Goal: Transaction & Acquisition: Purchase product/service

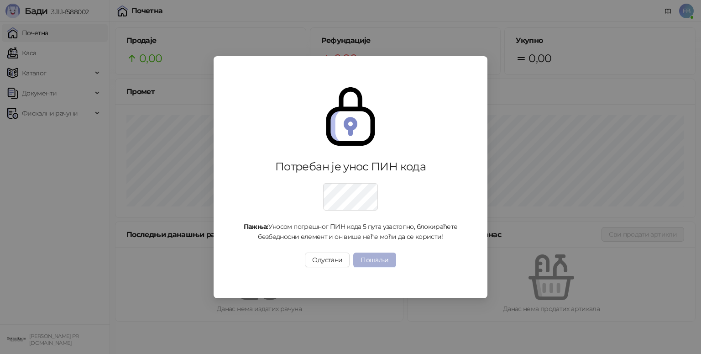
click at [382, 259] on button "Пошаљи" at bounding box center [374, 259] width 42 height 15
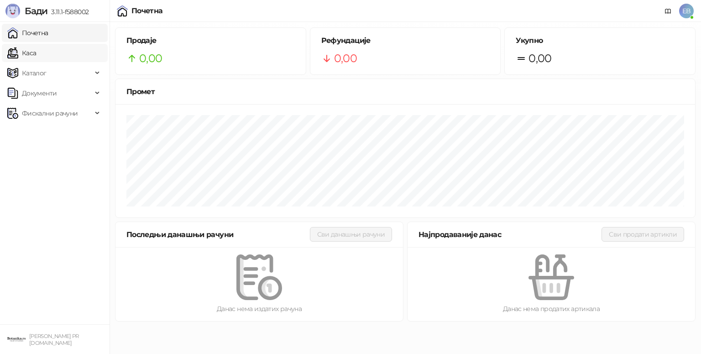
click at [36, 50] on link "Каса" at bounding box center [21, 53] width 29 height 18
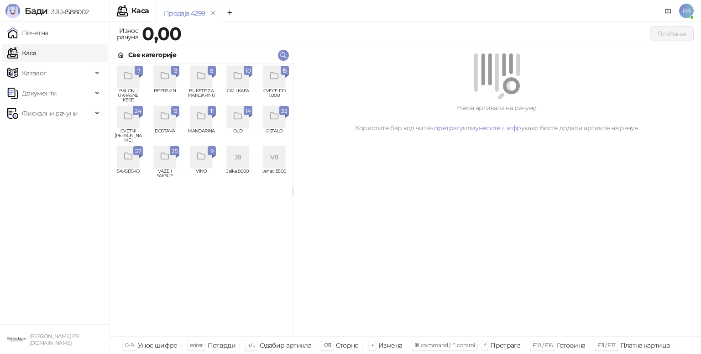
click at [134, 119] on div "grid" at bounding box center [128, 117] width 22 height 22
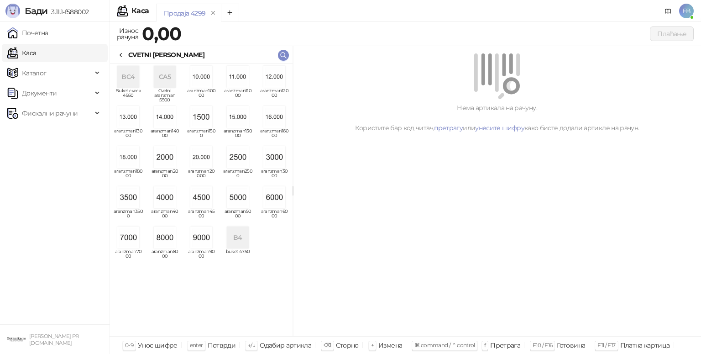
click at [274, 197] on img "grid" at bounding box center [274, 197] width 22 height 22
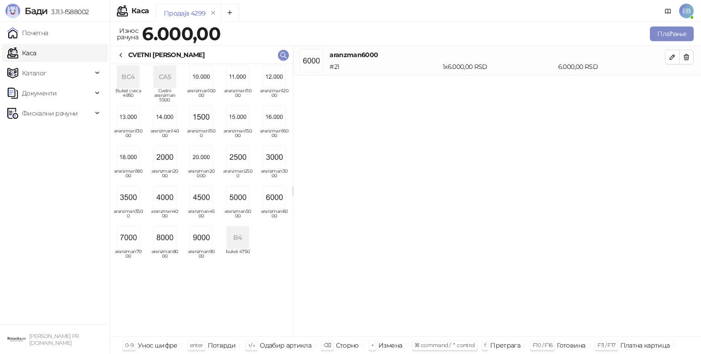
click at [121, 55] on icon at bounding box center [120, 55] width 7 height 7
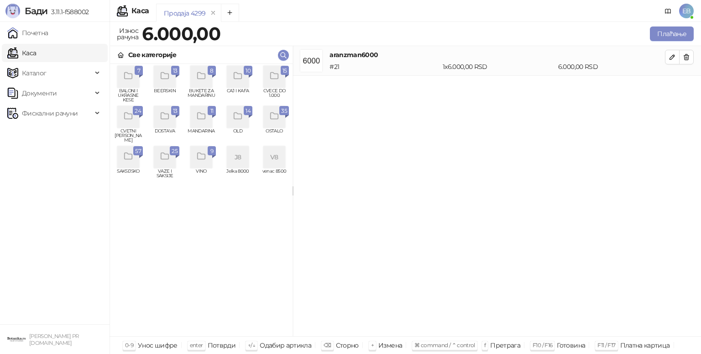
click at [277, 80] on icon "grid" at bounding box center [274, 76] width 10 height 10
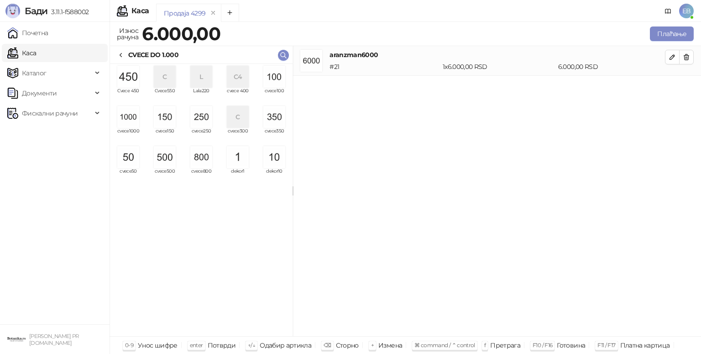
click at [164, 154] on img "grid" at bounding box center [165, 157] width 22 height 22
click at [276, 77] on img "grid" at bounding box center [274, 77] width 22 height 22
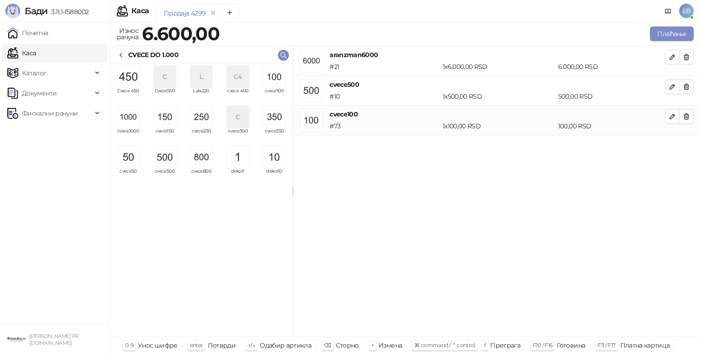
click at [272, 77] on img "grid" at bounding box center [274, 77] width 22 height 22
click at [666, 36] on button "Плаћање" at bounding box center [672, 33] width 44 height 15
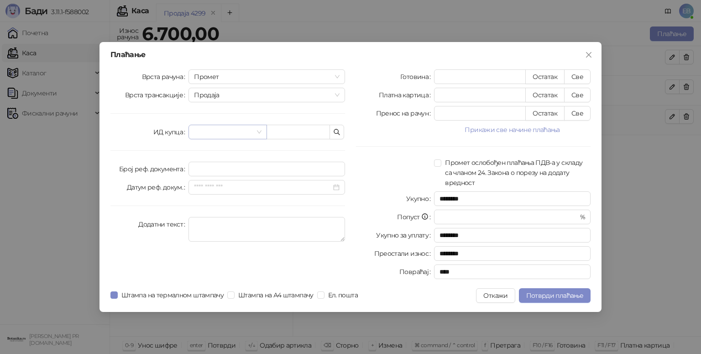
click at [228, 128] on input "search" at bounding box center [223, 132] width 59 height 14
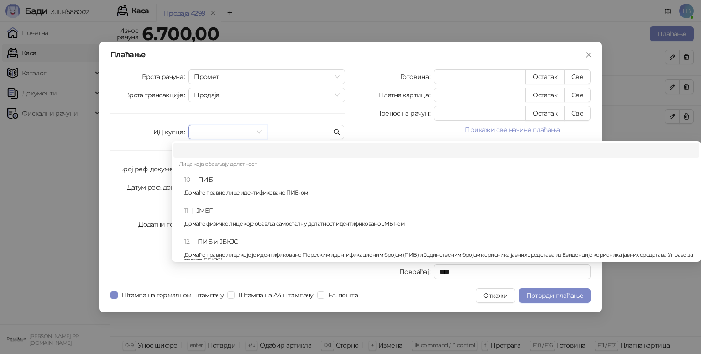
click at [230, 181] on div "10 ПИБ Домаће правно лице идентификовано ПИБ-ом" at bounding box center [438, 187] width 509 height 26
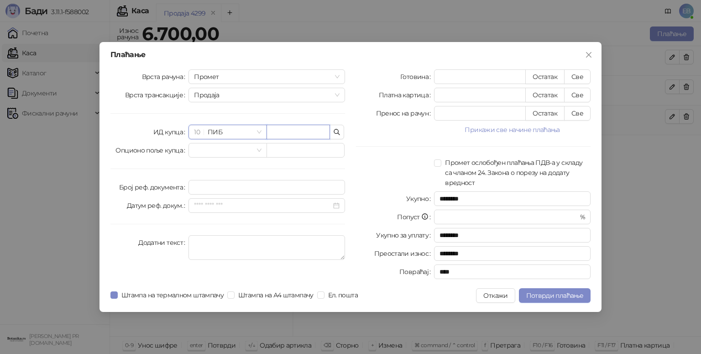
click at [289, 128] on input "text" at bounding box center [298, 132] width 63 height 15
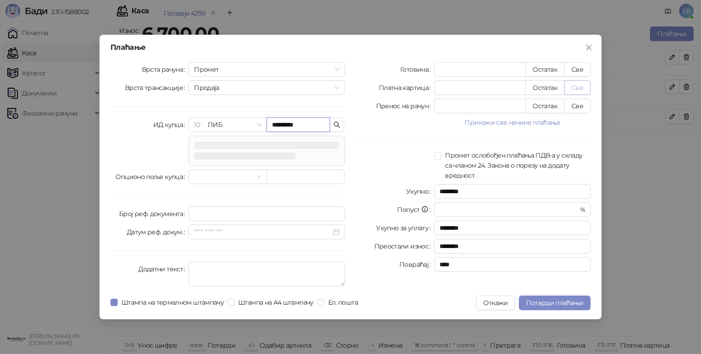
type input "*********"
click at [574, 94] on button "Све" at bounding box center [577, 87] width 26 height 15
type input "****"
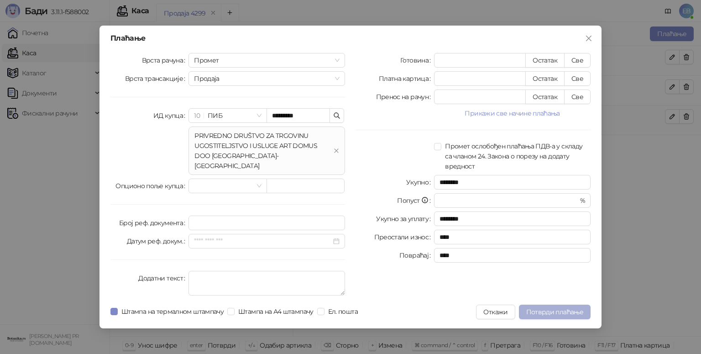
click at [563, 308] on span "Потврди плаћање" at bounding box center [554, 312] width 57 height 8
